Goal: Task Accomplishment & Management: Manage account settings

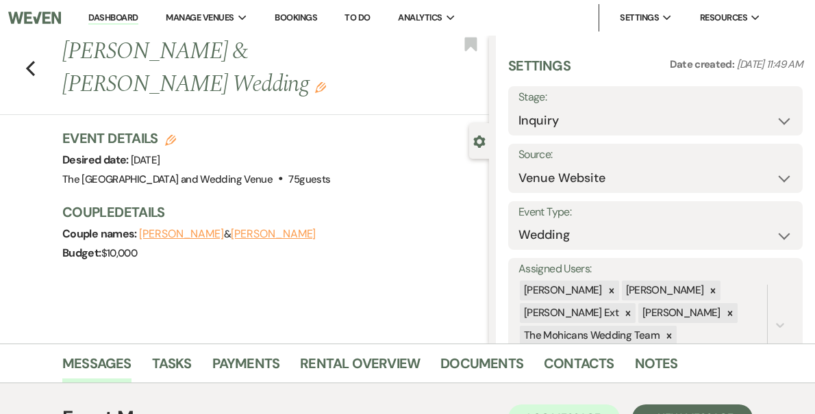
select select "5"
click at [133, 13] on link "Dashboard" at bounding box center [112, 18] width 49 height 13
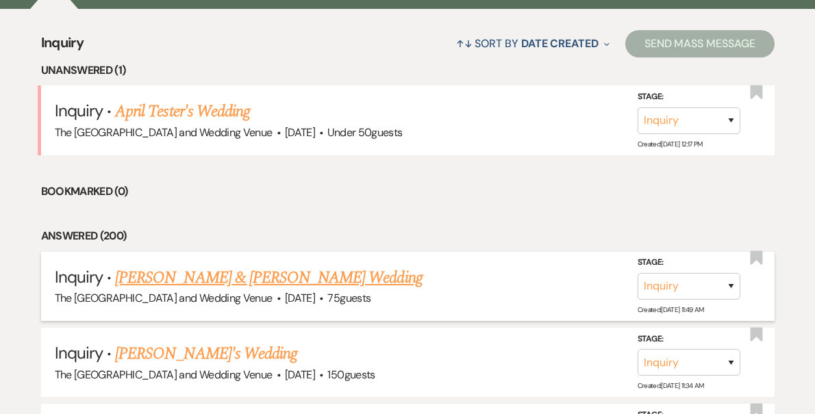
scroll to position [464, 0]
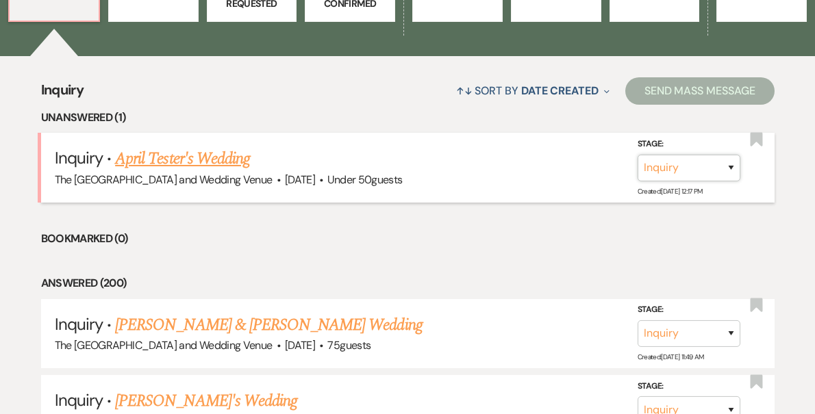
click at [679, 166] on select "Inquiry Follow Up Tour Requested Tour Confirmed Toured Proposal Sent Booked Lost" at bounding box center [688, 168] width 103 height 27
select select "8"
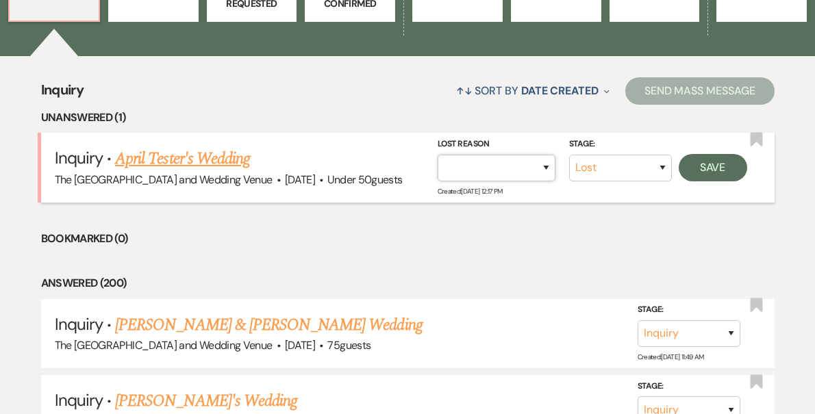
click at [544, 168] on select "Booked Elsewhere Budget Date Unavailable No Response Not a Good Match Capacity …" at bounding box center [497, 168] width 118 height 27
select select "4"
click at [713, 170] on button "Save" at bounding box center [713, 167] width 68 height 27
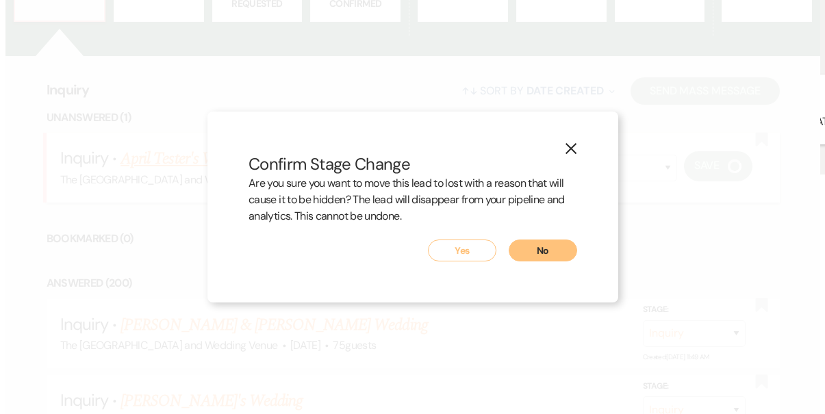
scroll to position [465, 0]
click at [453, 247] on button "Yes" at bounding box center [462, 251] width 68 height 22
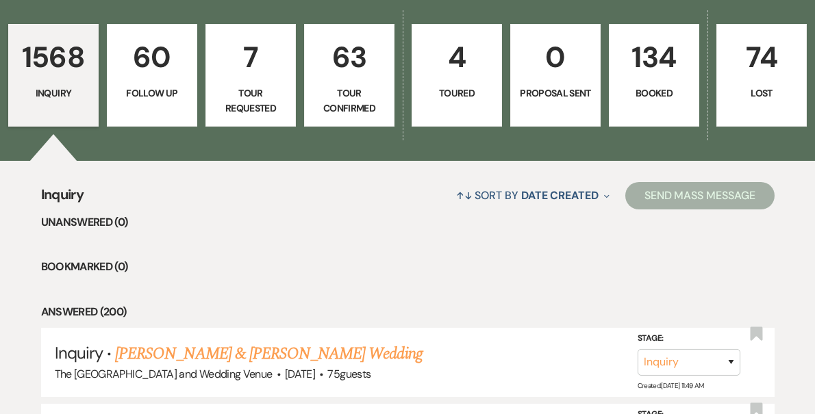
scroll to position [351, 0]
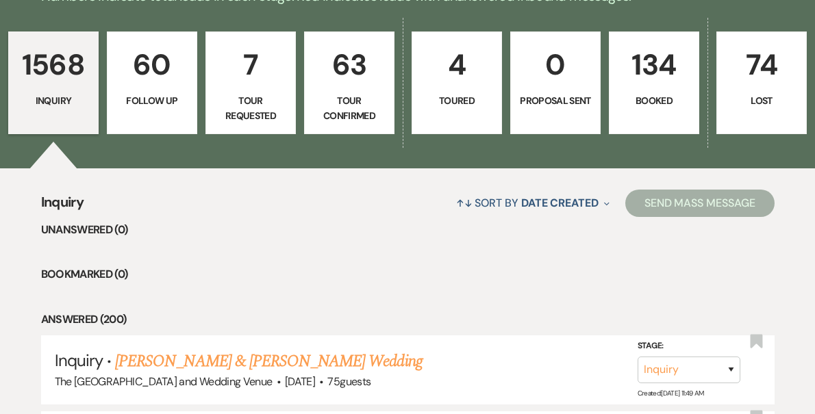
click at [725, 86] on p "74" at bounding box center [761, 65] width 73 height 46
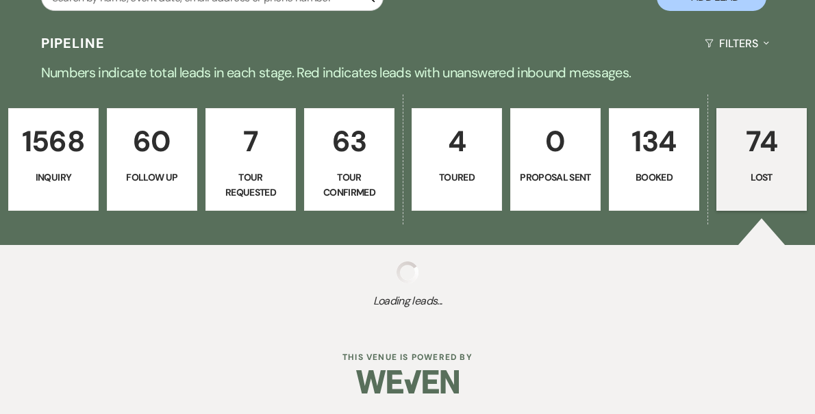
select select "8"
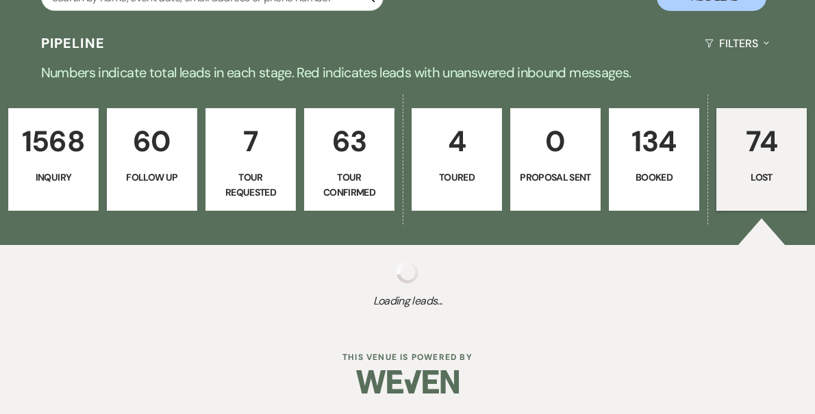
select select "8"
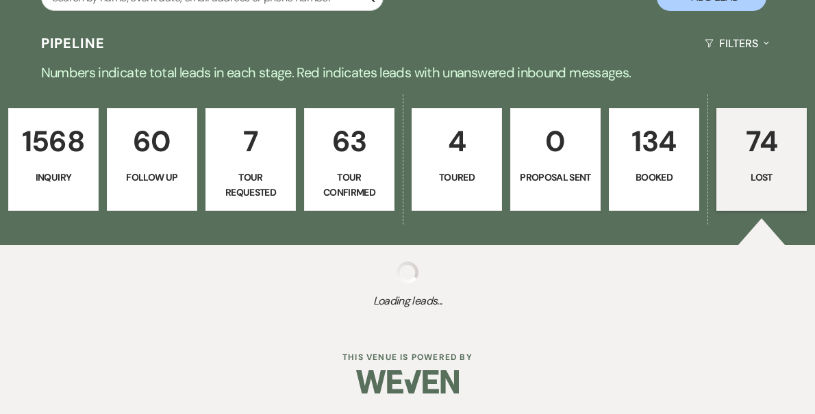
select select "8"
select select "10"
select select "8"
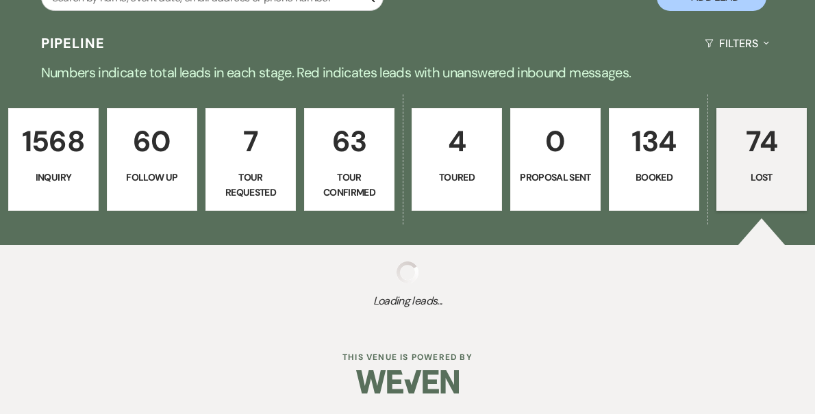
select select "8"
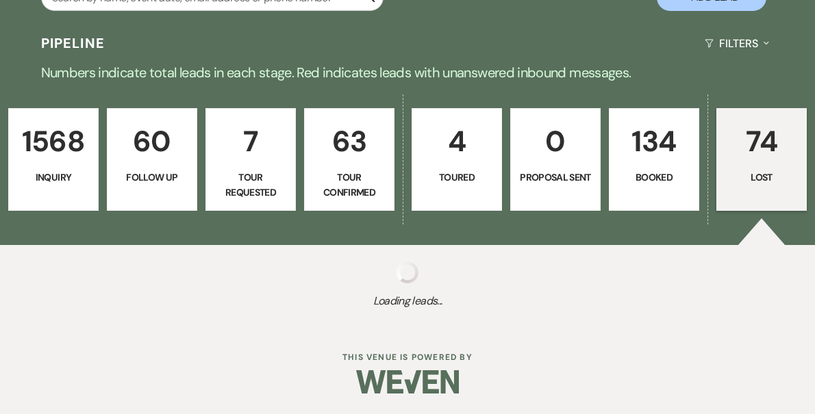
select select "8"
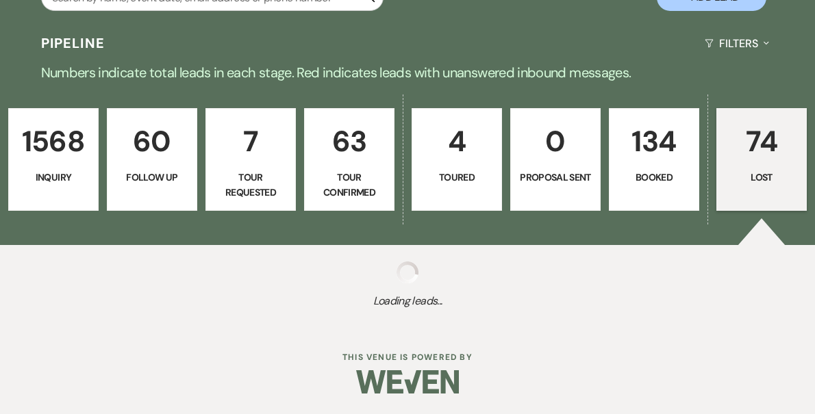
select select "8"
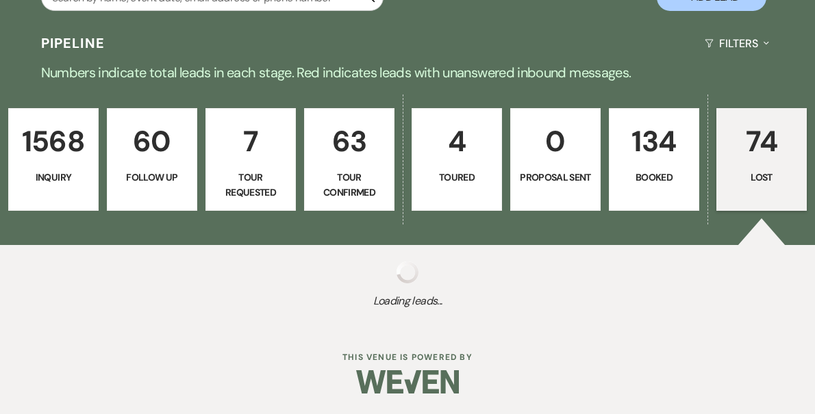
select select "8"
select select "10"
select select "8"
select select "10"
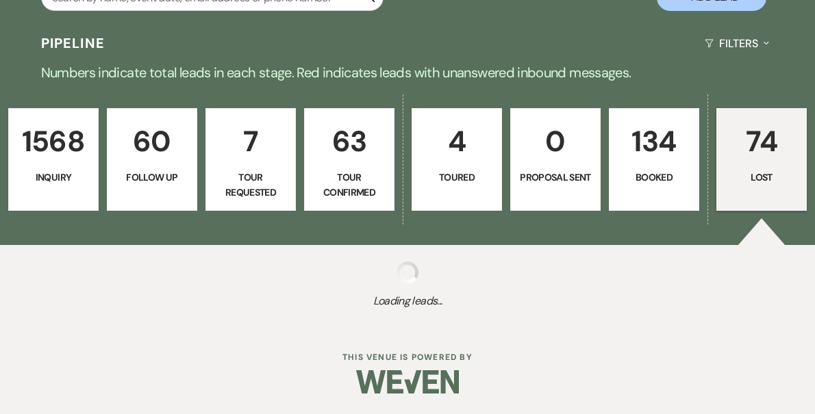
select select "8"
select select "10"
select select "8"
select select "6"
select select "8"
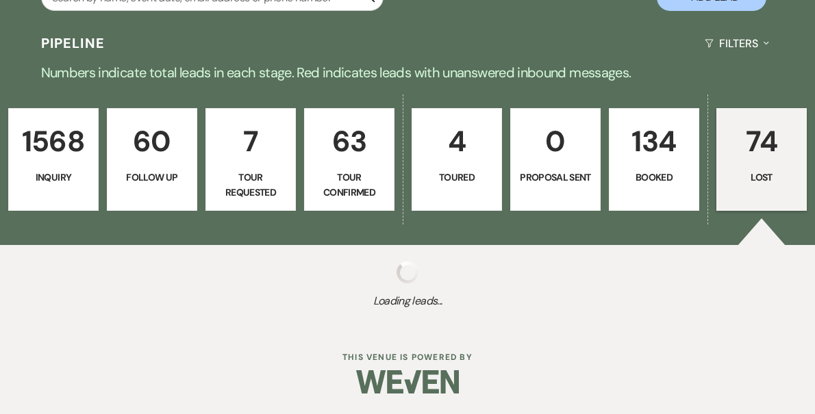
select select "8"
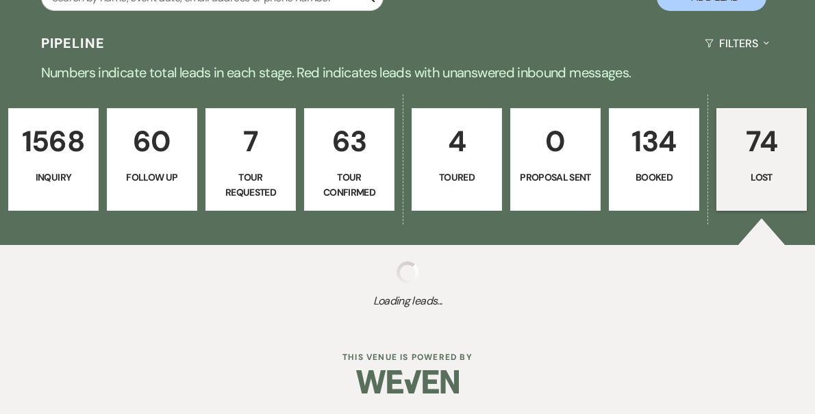
select select "8"
select select "1"
select select "8"
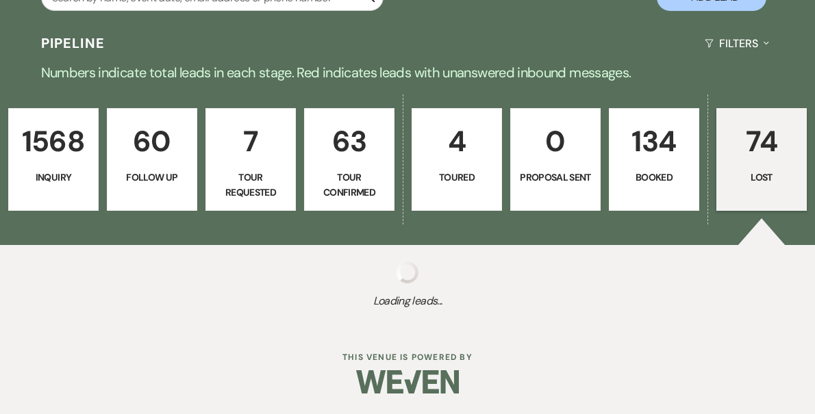
select select "8"
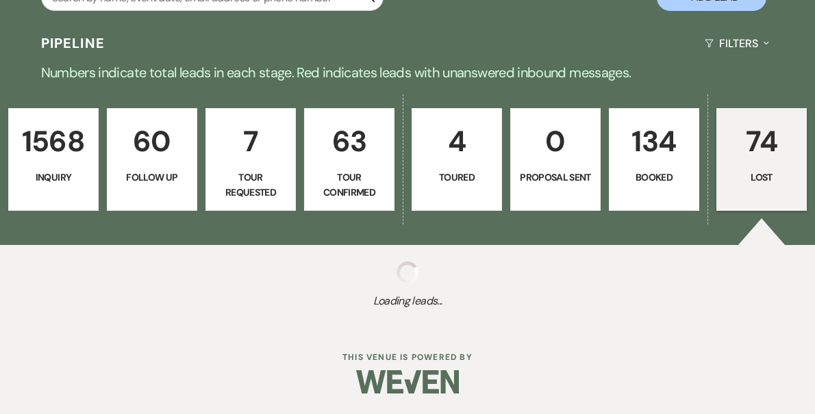
select select "8"
select select "10"
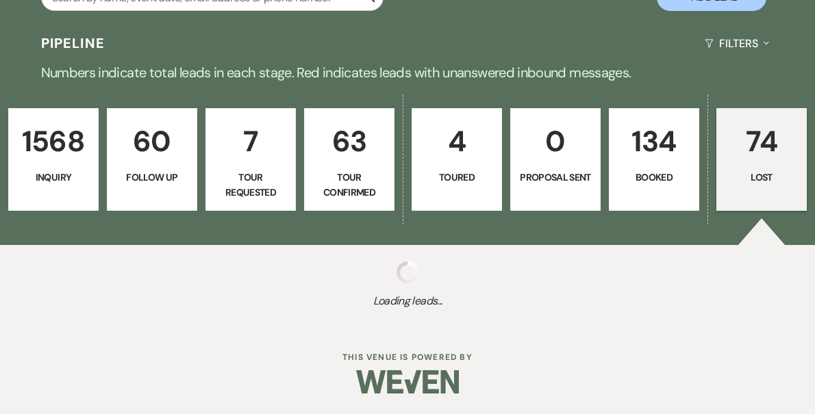
select select "8"
select select "10"
select select "8"
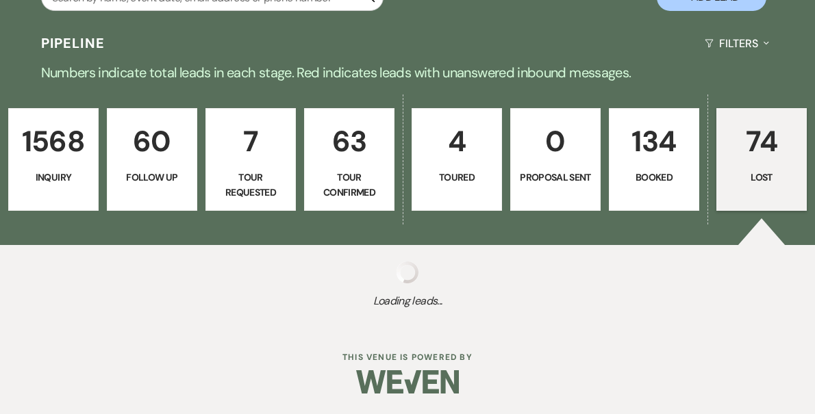
select select "8"
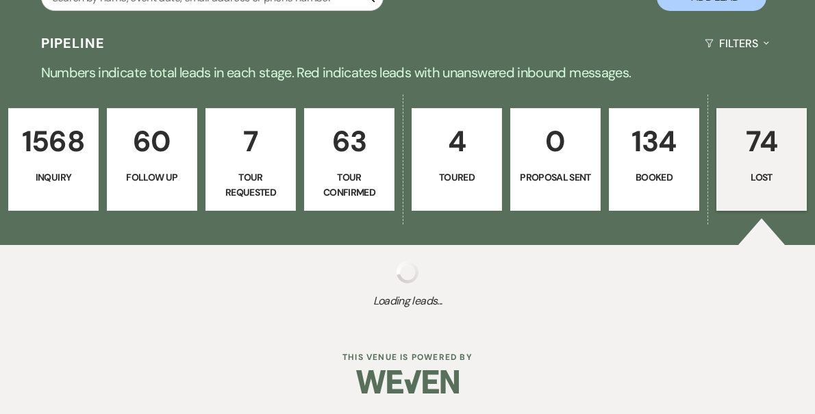
select select "8"
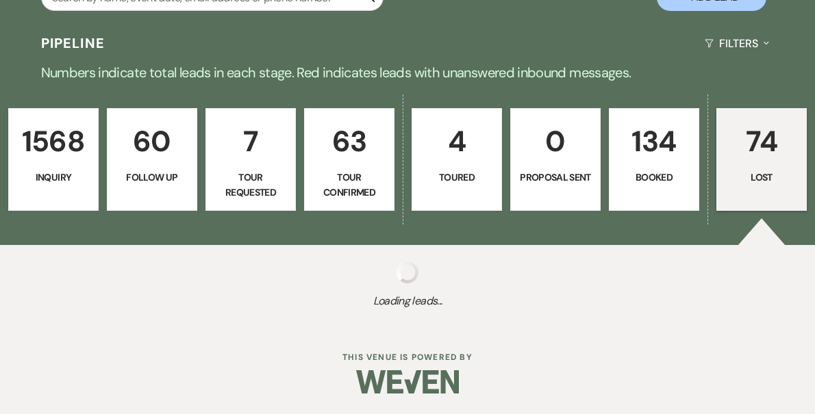
select select "8"
select select "1"
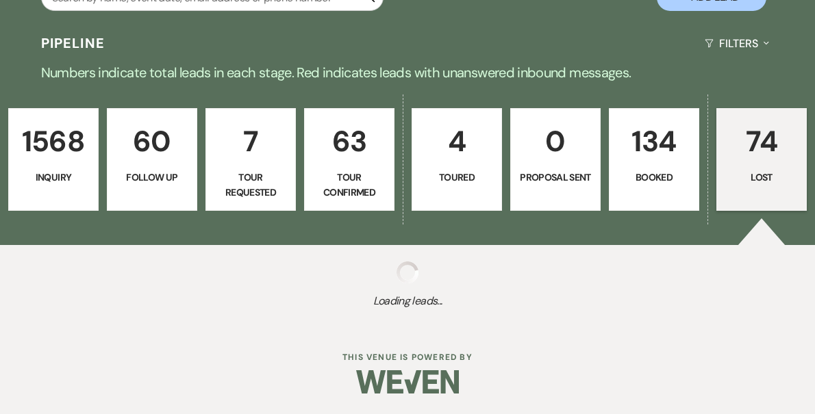
select select "8"
select select "7"
select select "8"
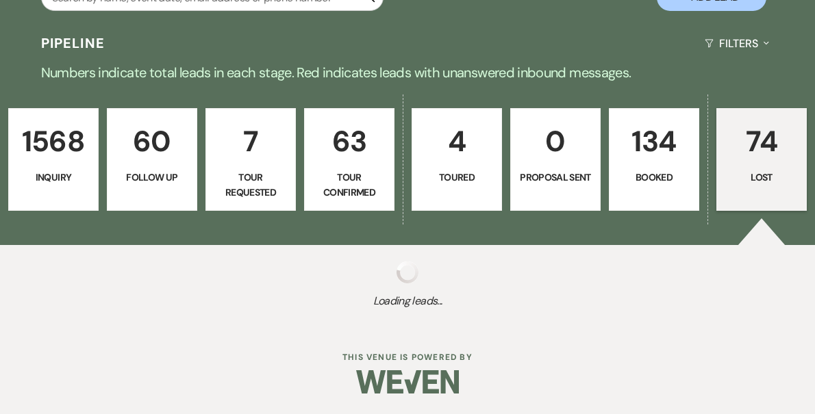
select select "8"
select select "9"
select select "8"
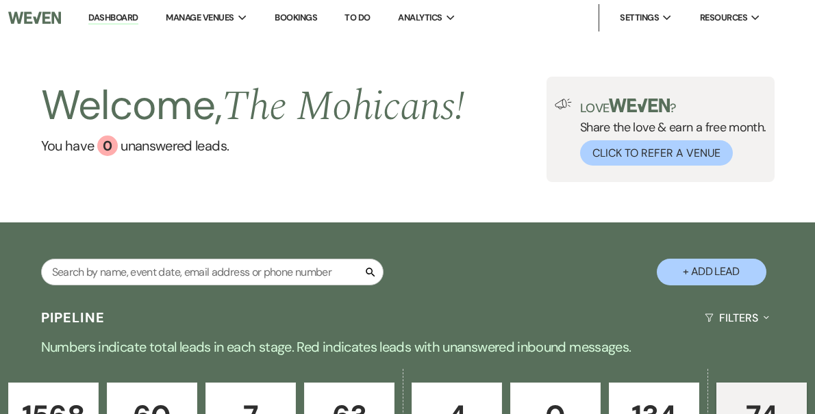
click at [138, 23] on link "Dashboard" at bounding box center [112, 18] width 49 height 13
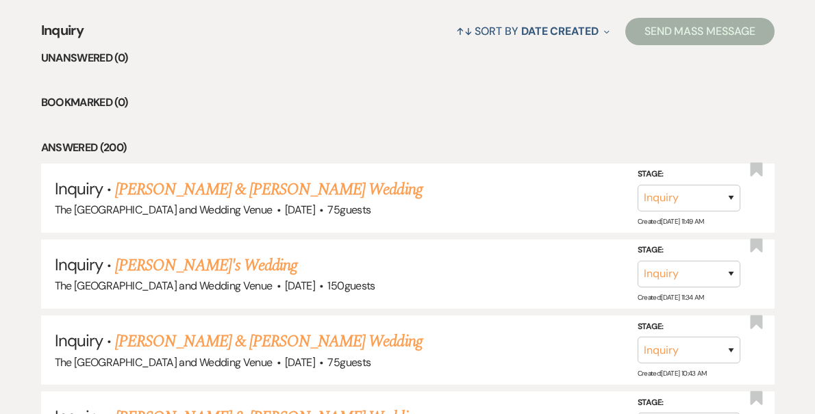
scroll to position [564, 0]
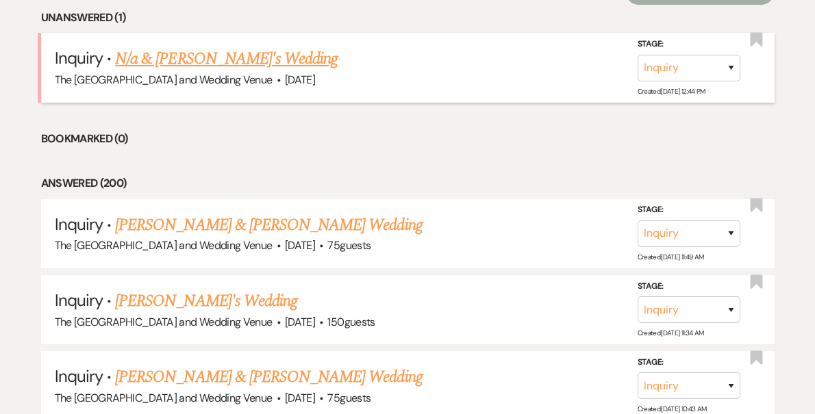
click at [268, 53] on link "N/a & Tonya Sardenelli's Wedding" at bounding box center [226, 59] width 223 height 25
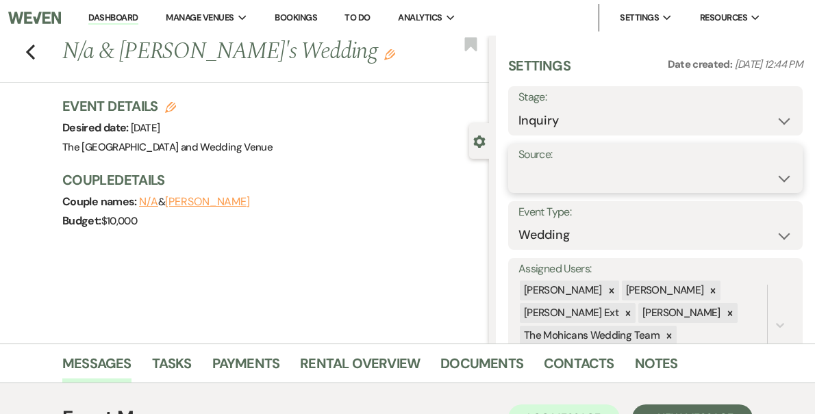
click at [611, 177] on select "Weven Venue Website Instagram Facebook Pinterest Google The Knot Wedding Wire H…" at bounding box center [655, 178] width 274 height 27
select select "5"
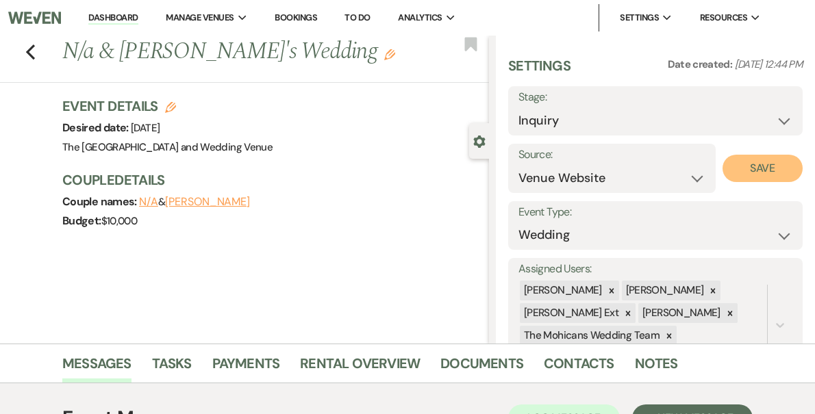
click at [753, 170] on button "Save" at bounding box center [762, 168] width 80 height 27
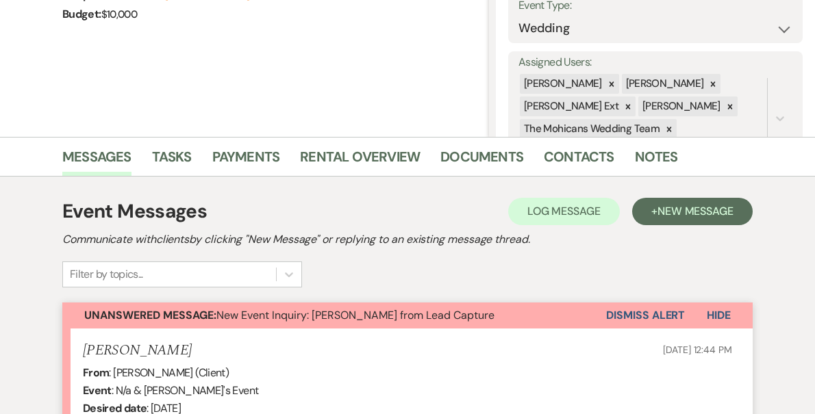
scroll to position [294, 0]
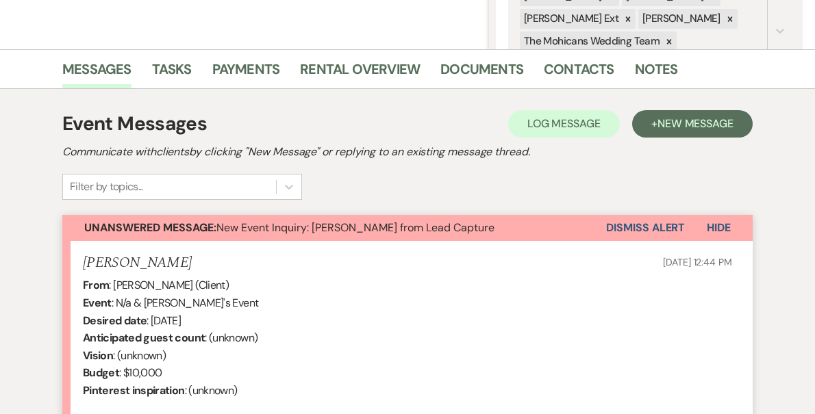
click at [614, 225] on button "Dismiss Alert" at bounding box center [645, 228] width 79 height 26
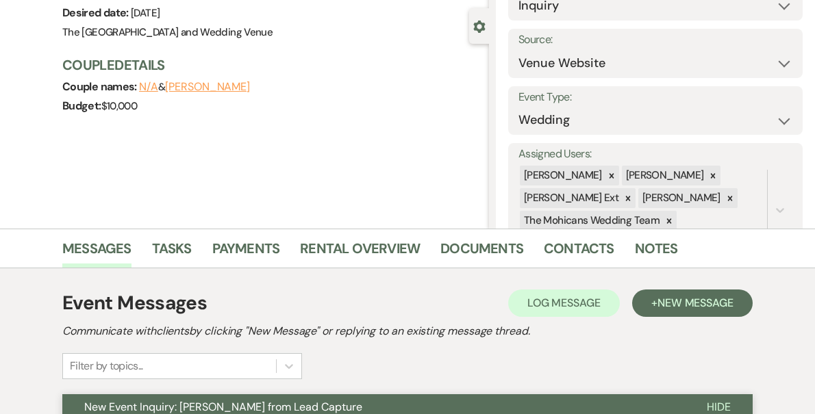
scroll to position [0, 0]
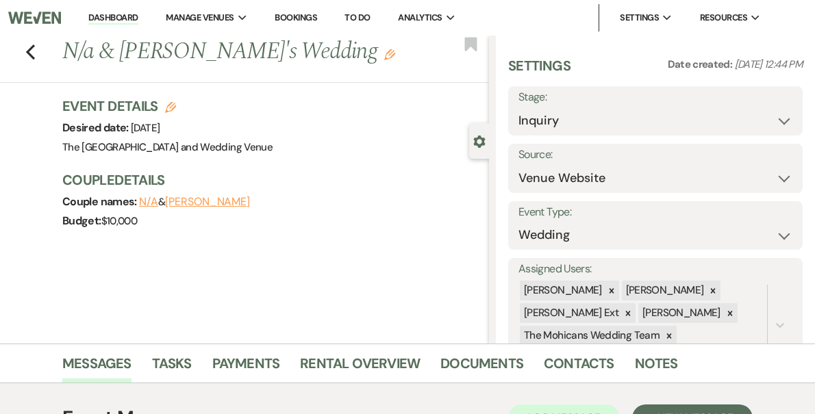
click at [138, 14] on link "Dashboard" at bounding box center [112, 18] width 49 height 13
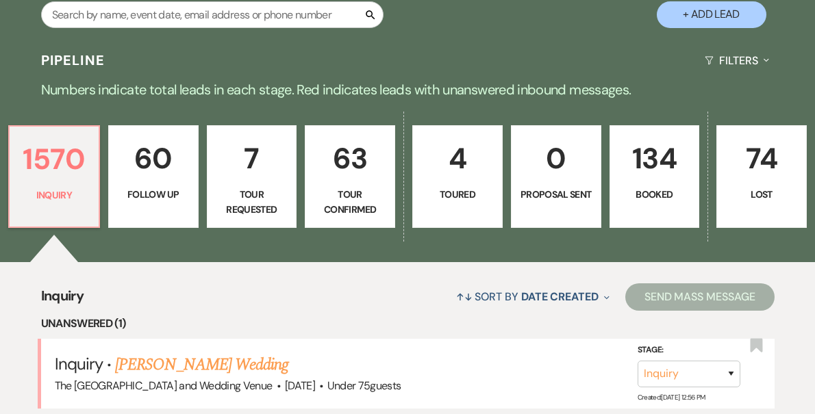
scroll to position [359, 0]
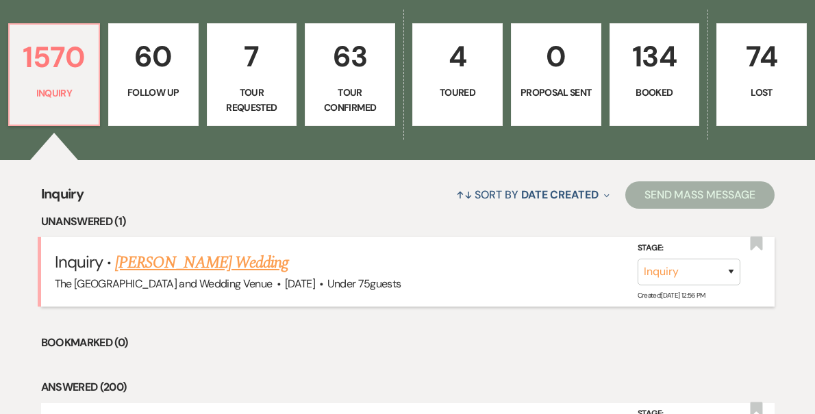
click at [226, 265] on link "Alexander Presser's Wedding" at bounding box center [201, 263] width 173 height 25
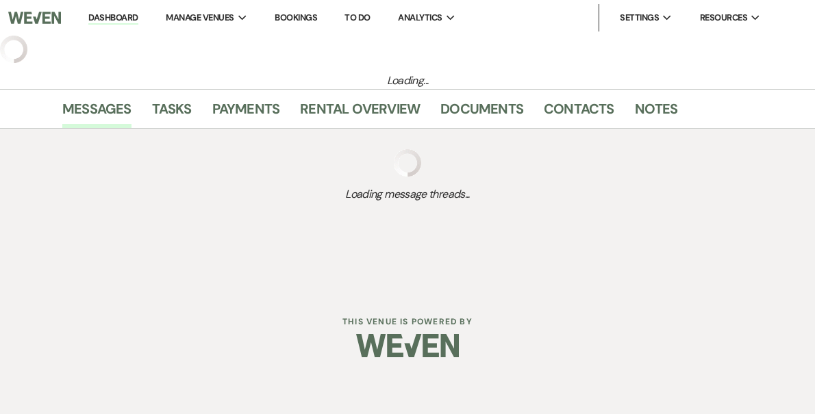
select select "3"
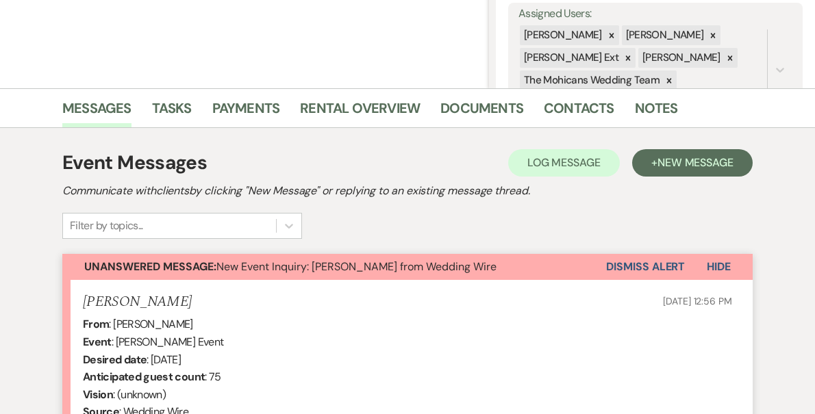
scroll to position [331, 0]
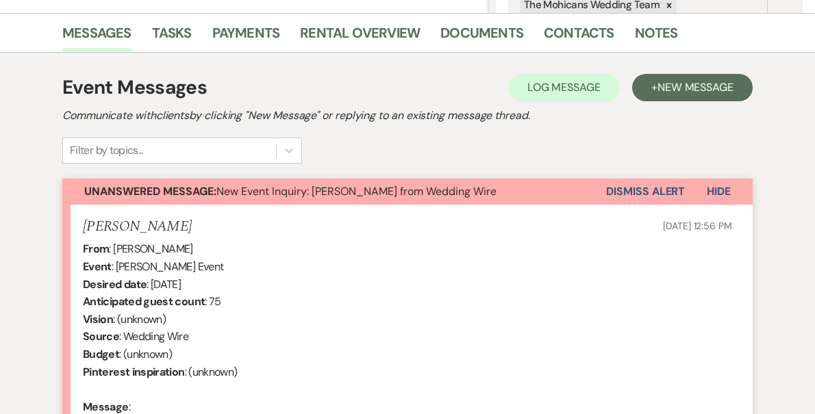
click at [633, 194] on button "Dismiss Alert" at bounding box center [645, 192] width 79 height 26
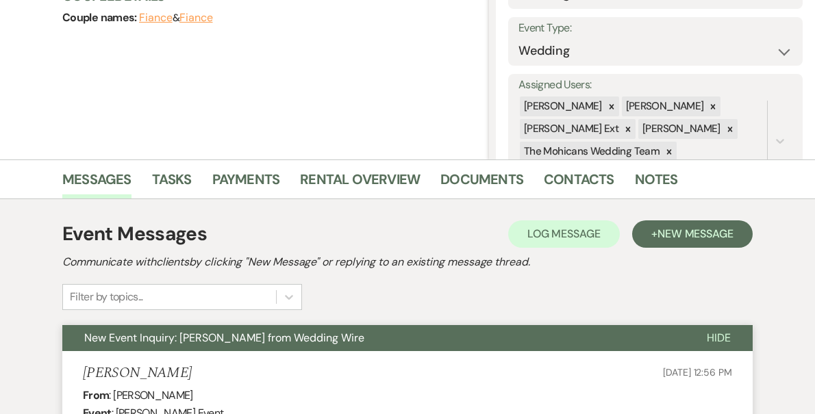
scroll to position [0, 0]
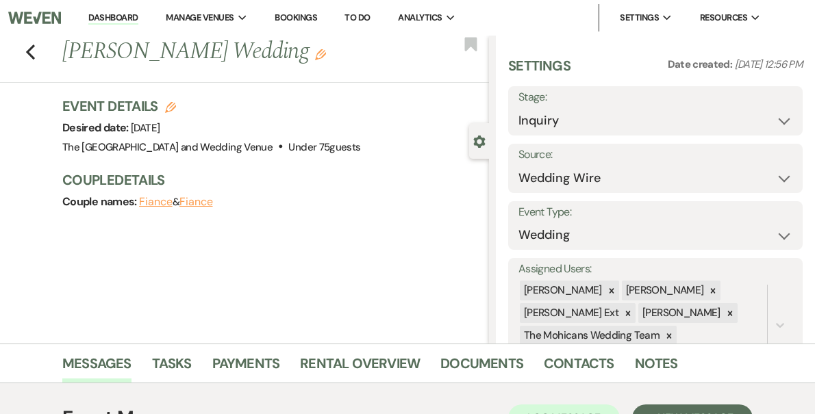
click at [144, 10] on li "Dashboard" at bounding box center [112, 17] width 63 height 27
click at [138, 16] on link "Dashboard" at bounding box center [112, 18] width 49 height 13
